Goal: Ask a question

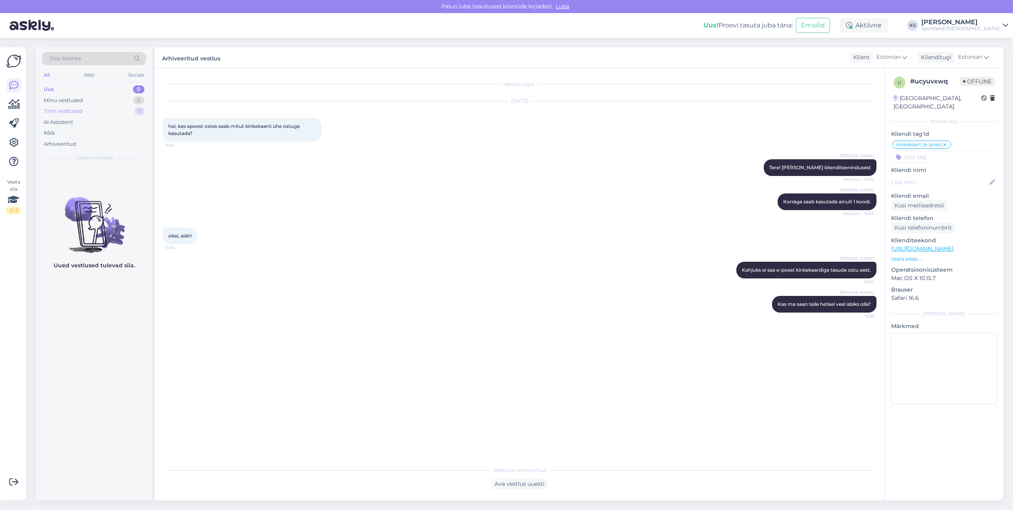
click at [139, 115] on div "1" at bounding box center [140, 111] width 10 height 8
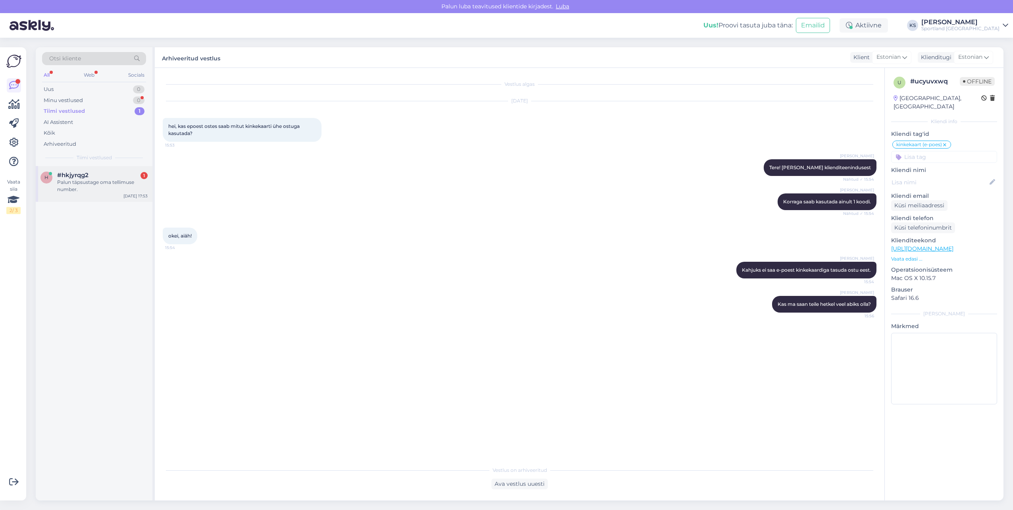
click at [100, 184] on div "Palun täpsustage oma tellimuse number." at bounding box center [102, 186] width 91 height 14
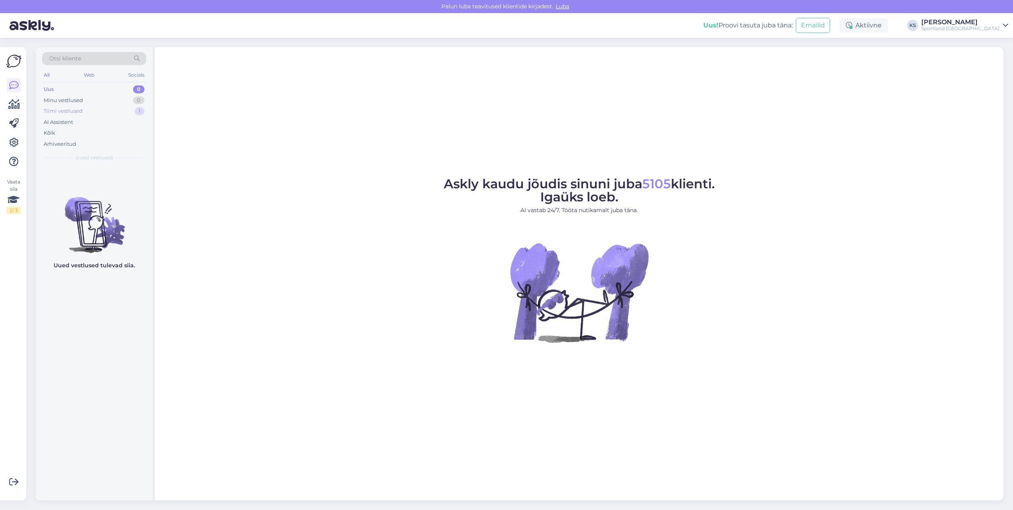
click at [131, 110] on div "Tiimi vestlused 1" at bounding box center [94, 111] width 104 height 11
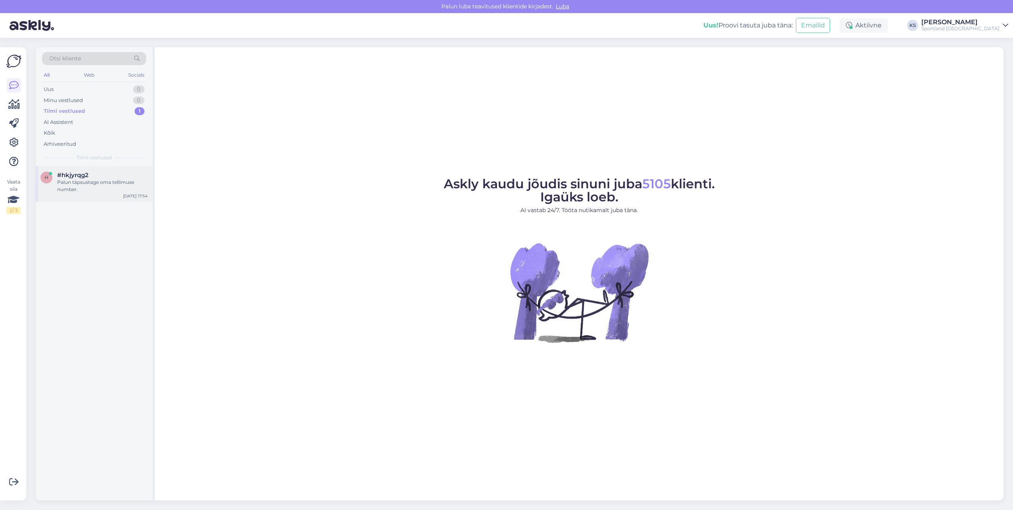
click at [116, 178] on div "#hkjyrqg2" at bounding box center [102, 174] width 91 height 7
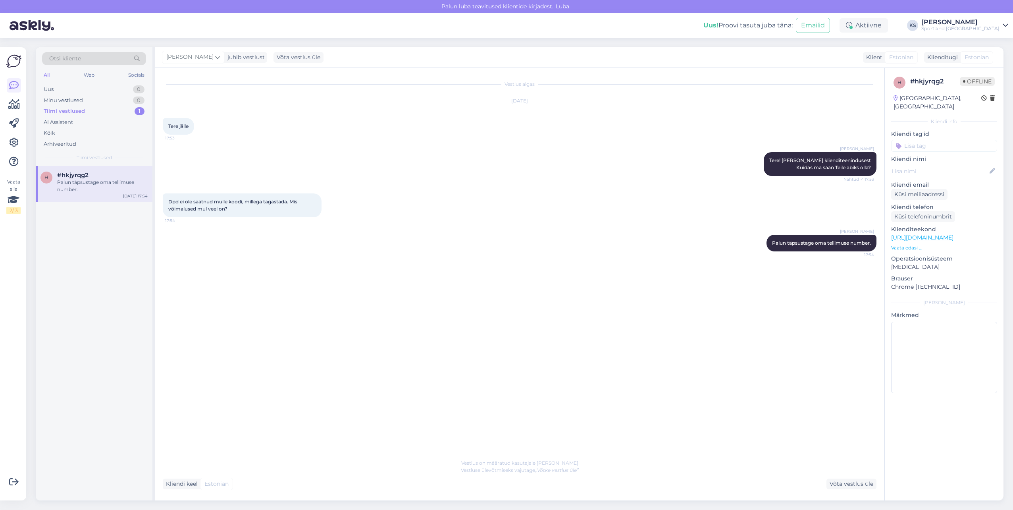
click at [574, 212] on div "Dpd ei ole saatnud mulle koodi, millega tagastada. Mis võimalused mul veel on? …" at bounding box center [520, 205] width 714 height 41
